Goal: Information Seeking & Learning: Check status

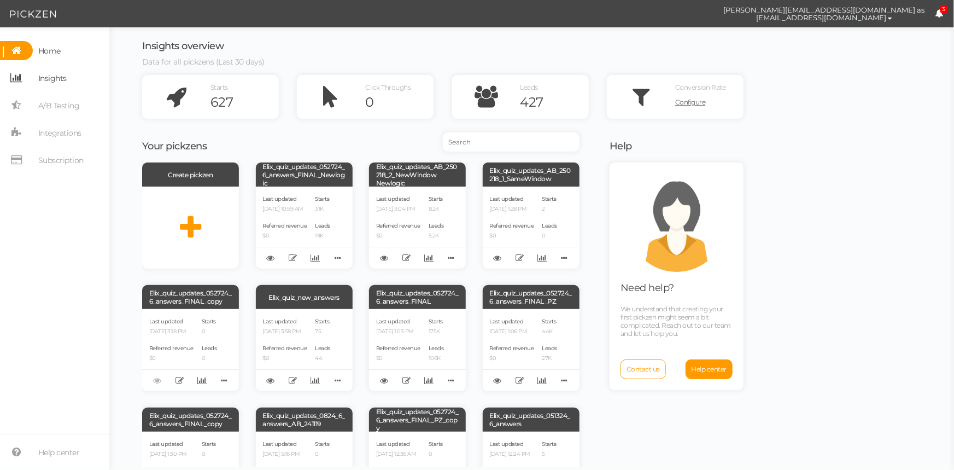
drag, startPoint x: 0, startPoint y: 0, endPoint x: 65, endPoint y: 82, distance: 104.4
click at [46, 82] on span "Insights" at bounding box center [52, 77] width 28 height 17
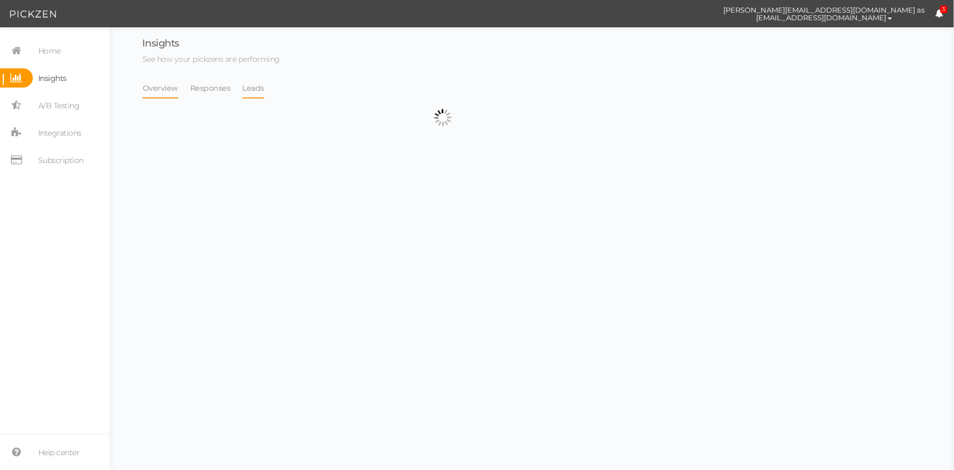
select select "13533"
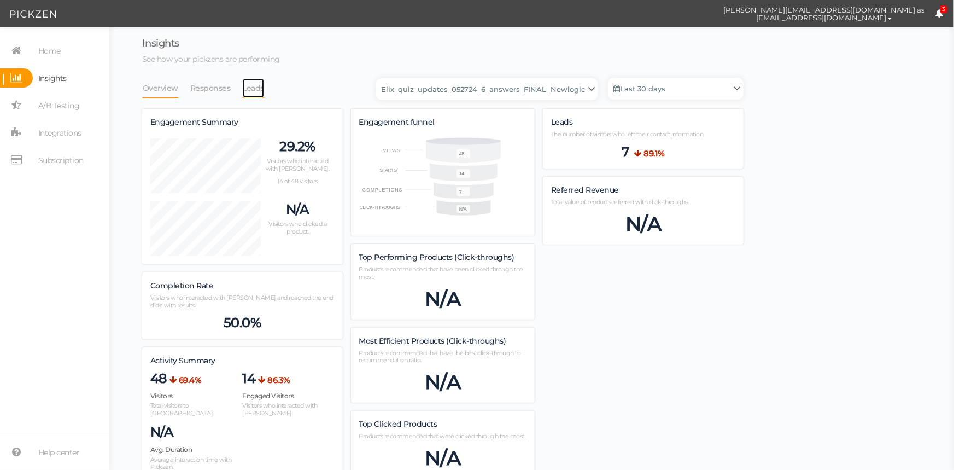
click at [256, 90] on link "Leads" at bounding box center [253, 88] width 23 height 21
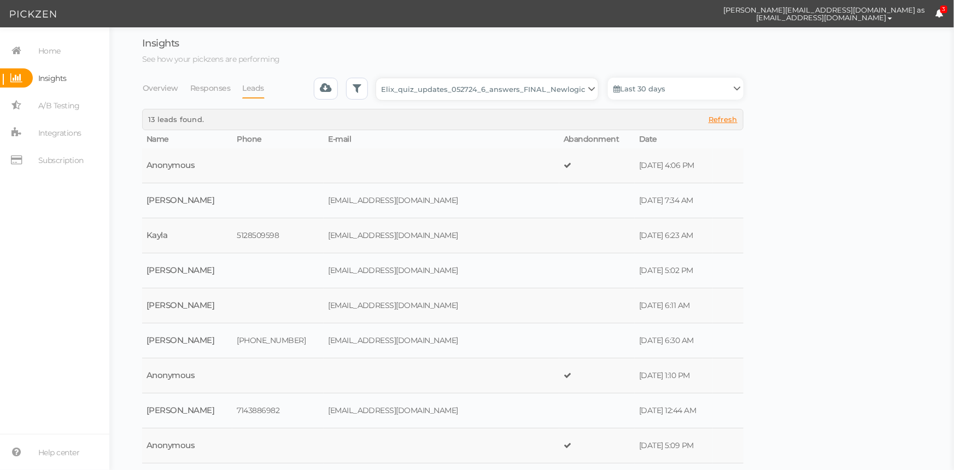
click at [458, 93] on select "Backup_2020010 backup_20200106 Elix Quiz PopUp Elix_quiz Elix_quiz [OLD] Elix_q…" at bounding box center [487, 89] width 222 height 22
select select "4896"
click at [380, 78] on select "Backup_2020010 backup_20200106 Elix Quiz PopUp Elix_quiz Elix_quiz [OLD] Elix_q…" at bounding box center [487, 89] width 222 height 22
select select "4896"
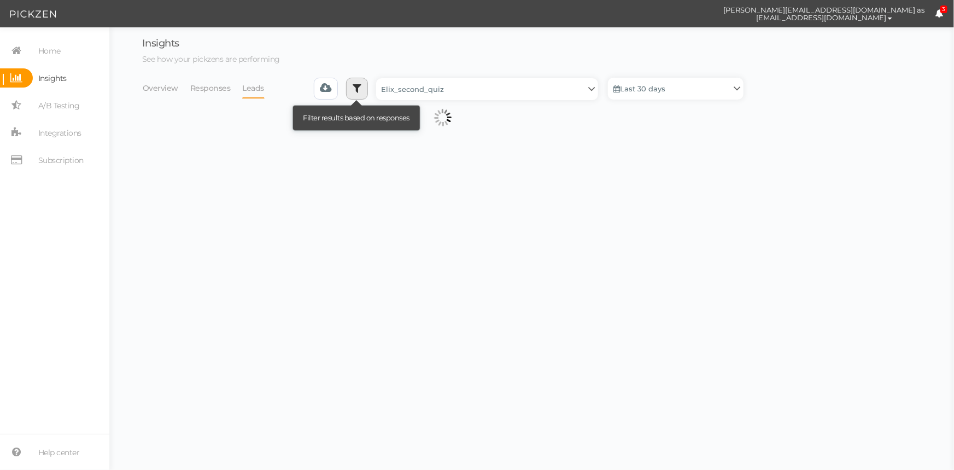
click at [365, 92] on link at bounding box center [357, 89] width 22 height 22
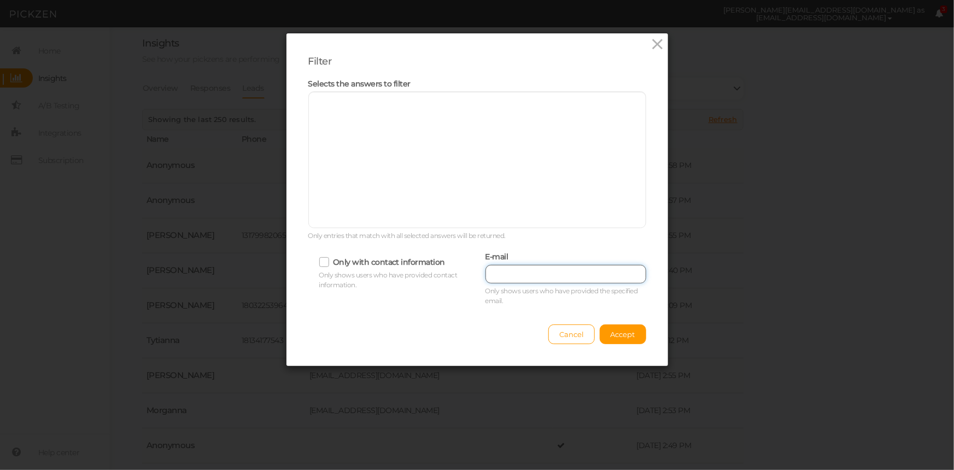
click at [499, 272] on input "text" at bounding box center [566, 274] width 161 height 19
paste input "[EMAIL_ADDRESS][DOMAIN_NAME]"
type input "[EMAIL_ADDRESS][DOMAIN_NAME]"
click at [631, 330] on span "Accept" at bounding box center [623, 334] width 25 height 9
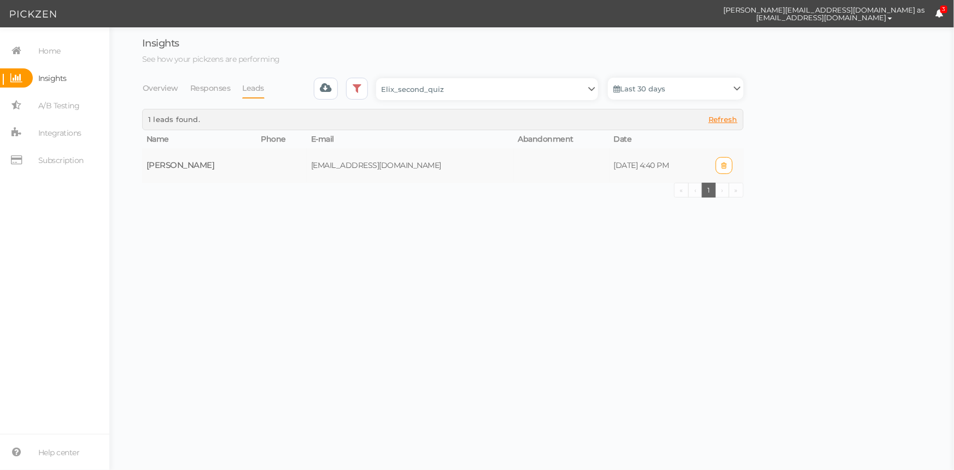
click at [448, 168] on td "[EMAIL_ADDRESS][DOMAIN_NAME]" at bounding box center [410, 165] width 207 height 34
